Goal: Task Accomplishment & Management: Manage account settings

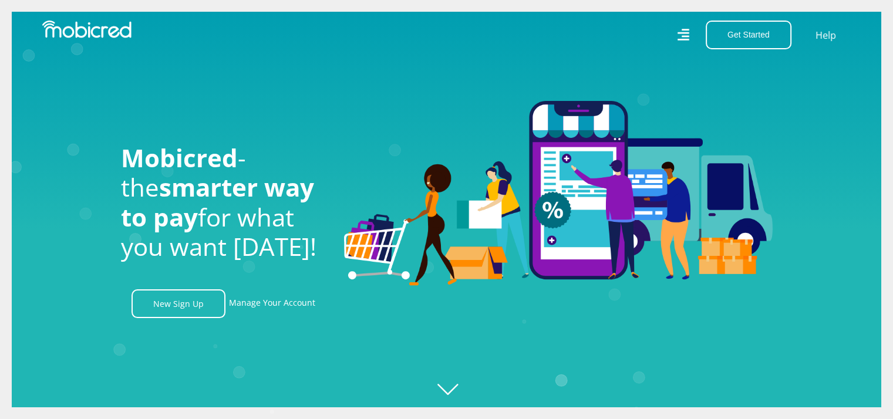
scroll to position [0, 1506]
click at [270, 306] on link "Manage Your Account" at bounding box center [272, 303] width 86 height 29
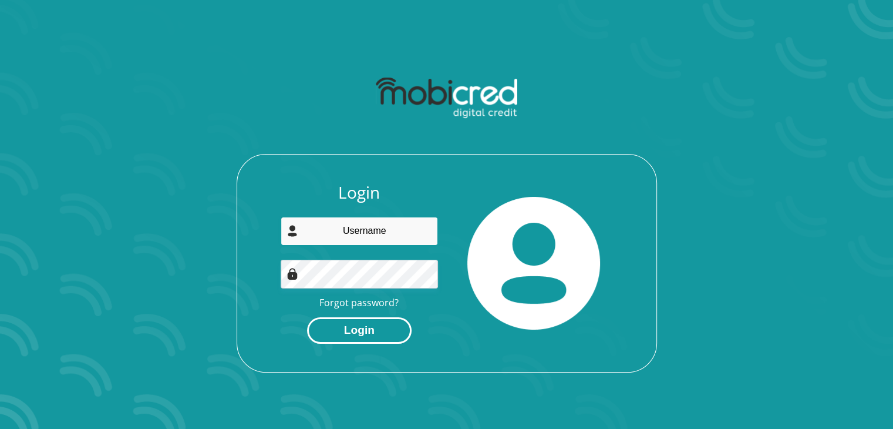
type input "stvnbouwer@gmail.com"
click at [351, 322] on button "Login" at bounding box center [359, 330] width 105 height 26
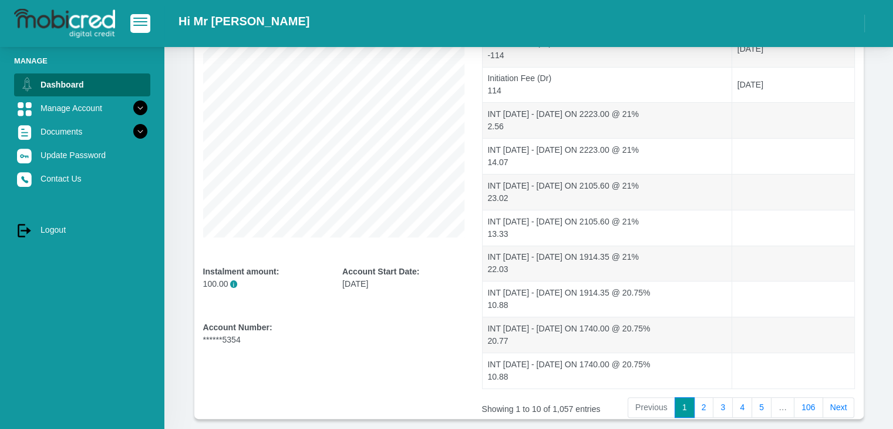
scroll to position [176, 0]
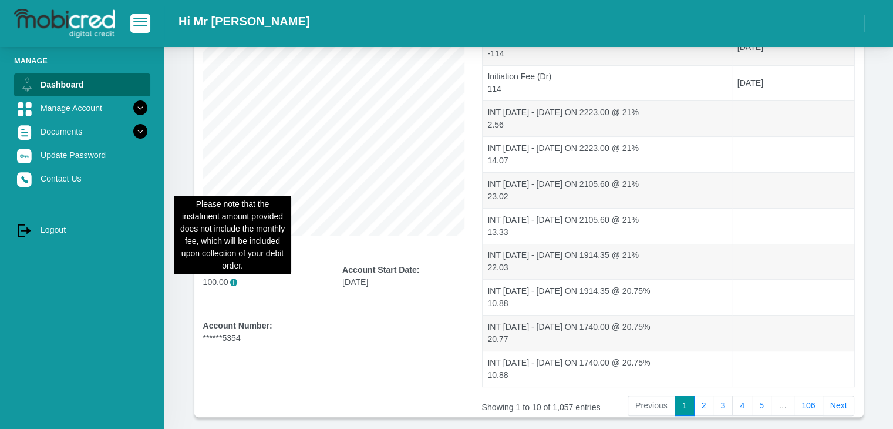
click at [230, 281] on span "i" at bounding box center [234, 282] width 8 height 8
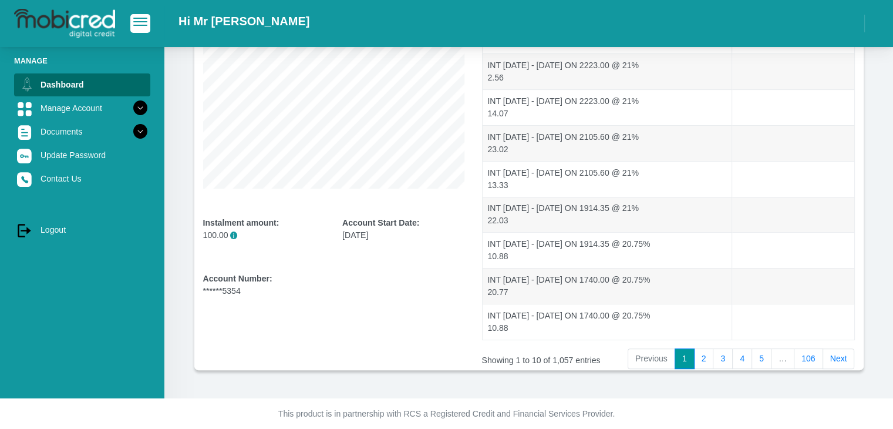
scroll to position [231, 0]
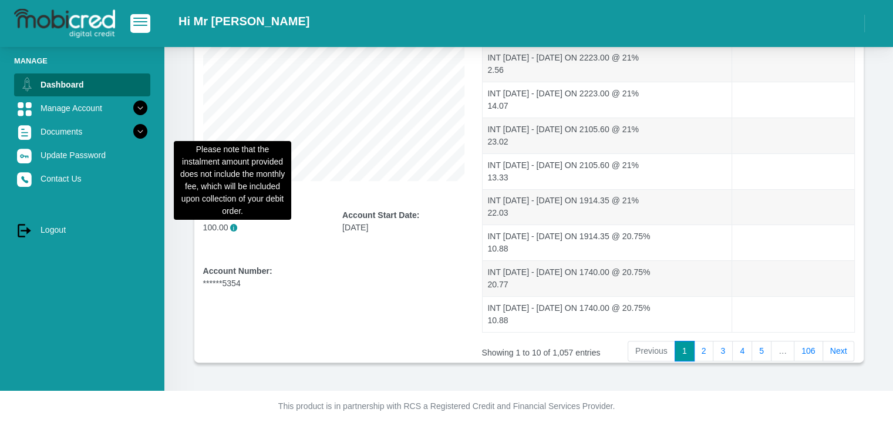
click at [234, 229] on span "i" at bounding box center [234, 228] width 8 height 8
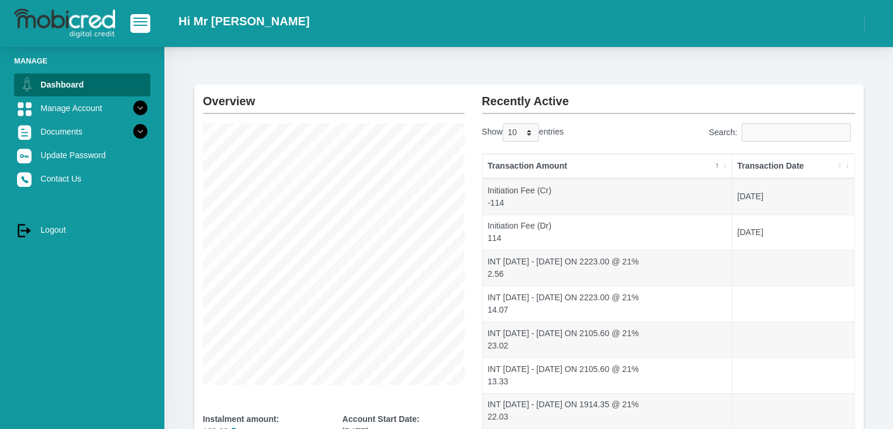
scroll to position [0, 0]
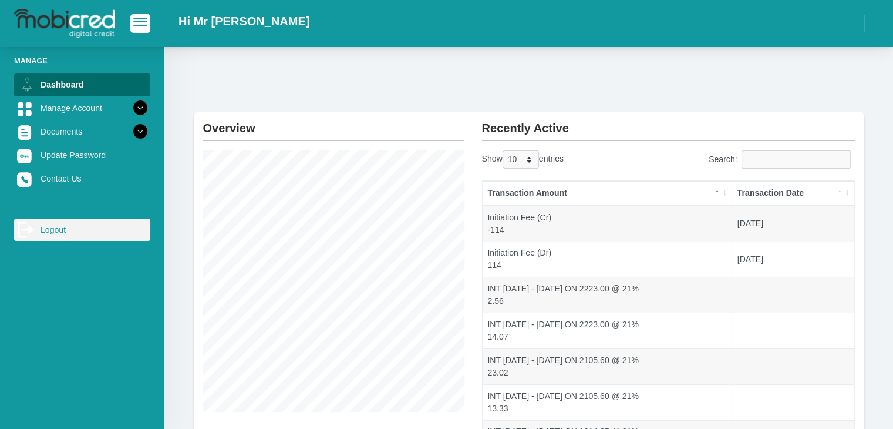
click at [25, 225] on icon "log out" at bounding box center [26, 230] width 18 height 18
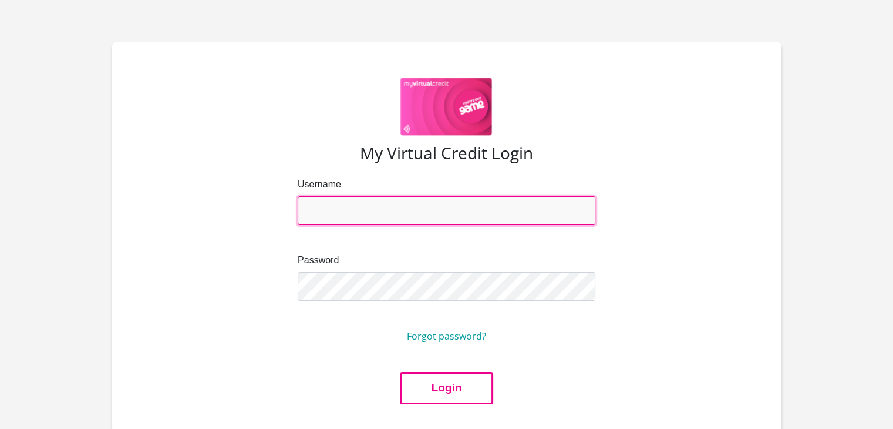
type input "stvnbouwer@gmail.com"
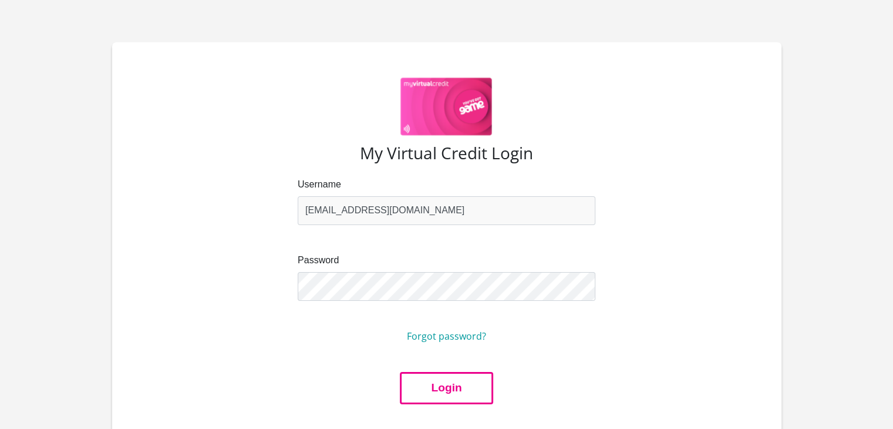
click at [442, 400] on button "Login" at bounding box center [446, 388] width 93 height 32
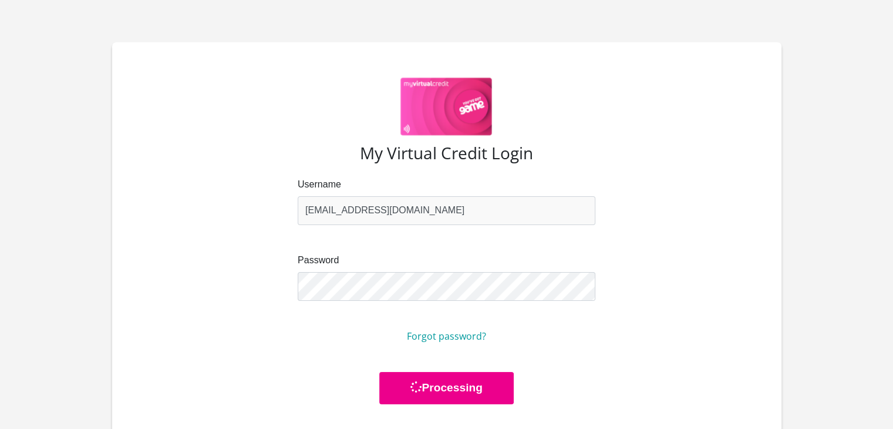
drag, startPoint x: 679, startPoint y: 276, endPoint x: 156, endPoint y: 106, distance: 550.2
click at [158, 106] on div "My Virtual Credit Login Username stvnbouwer@gmail.com Password Forgot password?…" at bounding box center [447, 237] width 631 height 334
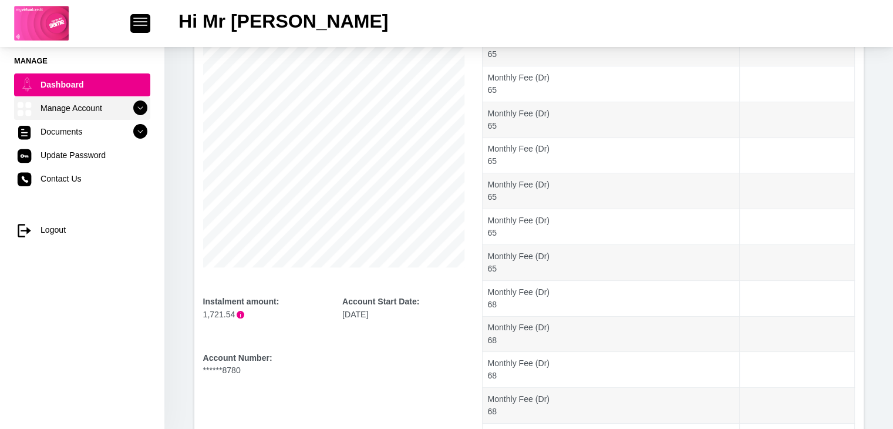
scroll to position [235, 0]
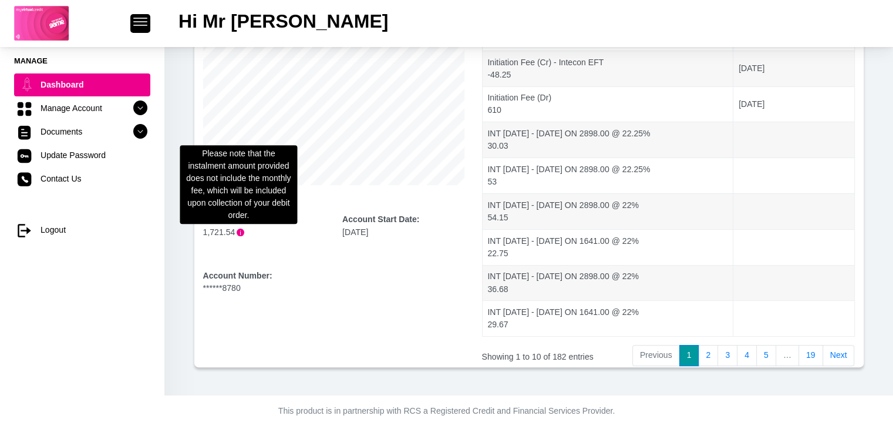
click at [238, 230] on span "i" at bounding box center [241, 232] width 8 height 8
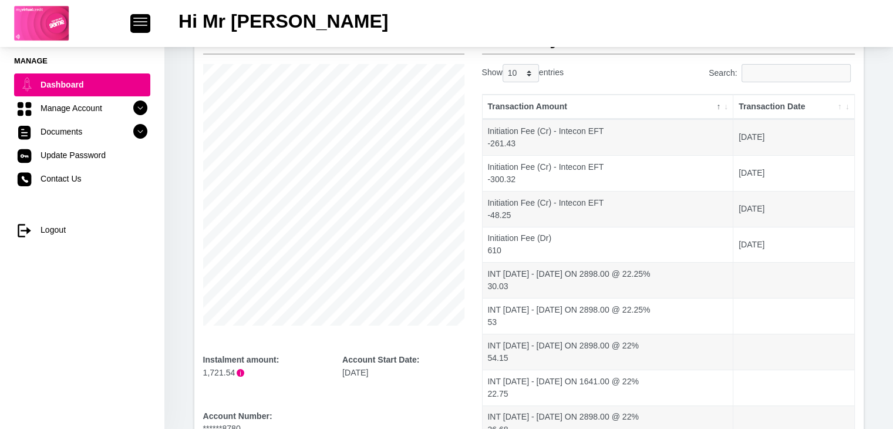
scroll to position [0, 0]
